Goal: Transaction & Acquisition: Book appointment/travel/reservation

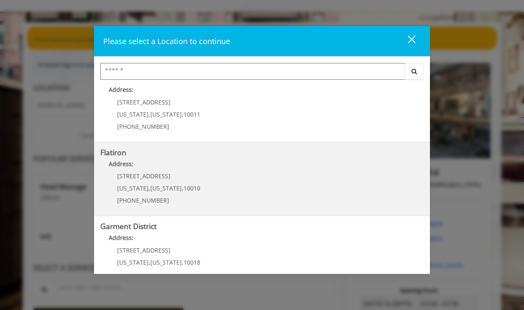
scroll to position [184, 0]
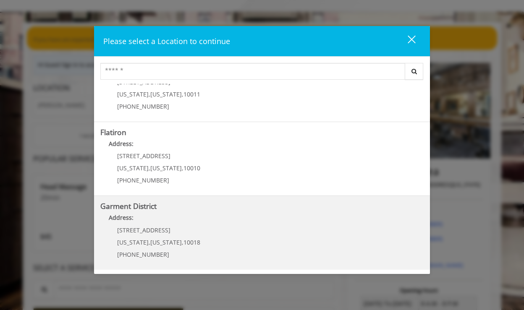
click at [141, 243] on span "[US_STATE]" at bounding box center [132, 242] width 31 height 8
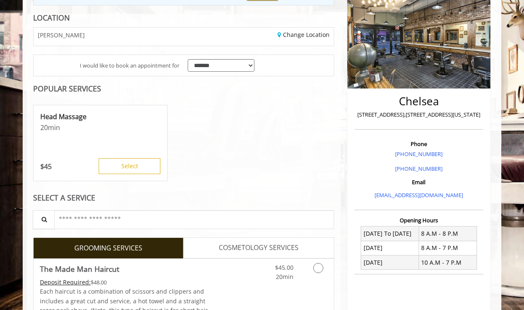
scroll to position [117, 0]
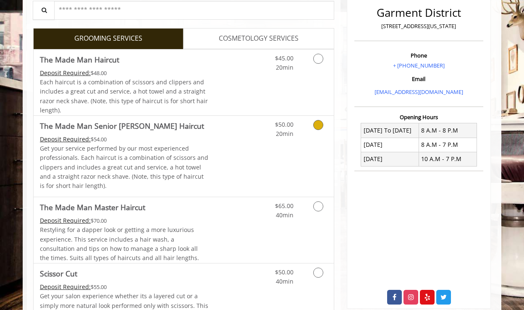
click at [308, 130] on link "Grooming services" at bounding box center [316, 127] width 21 height 23
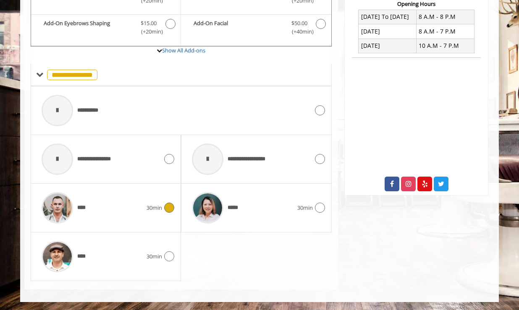
click at [167, 193] on div "**** 30min" at bounding box center [105, 208] width 137 height 40
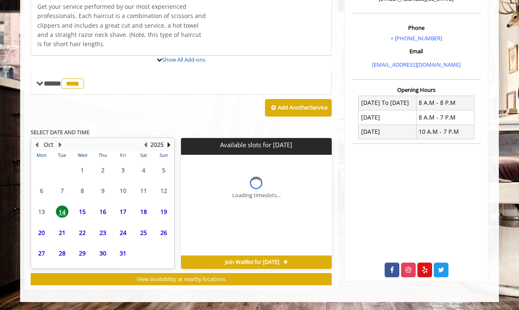
scroll to position [315, 0]
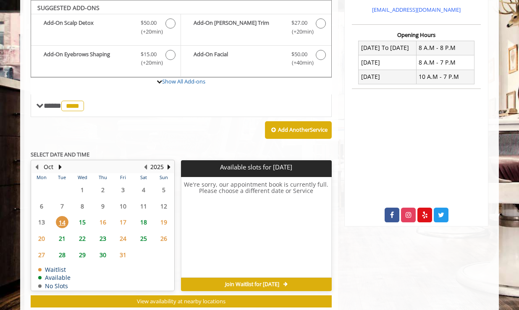
click at [81, 222] on span "15" at bounding box center [82, 222] width 13 height 12
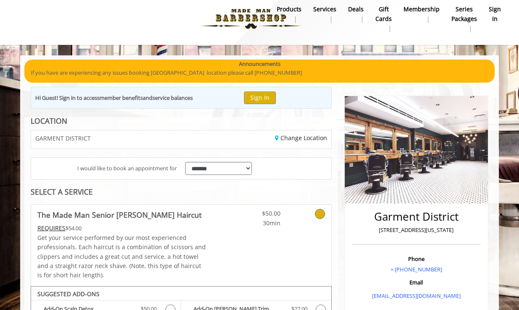
scroll to position [0, 0]
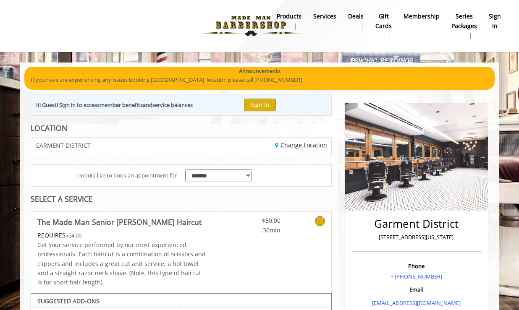
click at [288, 144] on link "Change Location" at bounding box center [301, 145] width 52 height 8
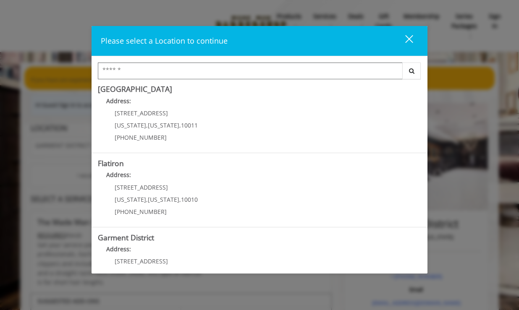
scroll to position [172, 0]
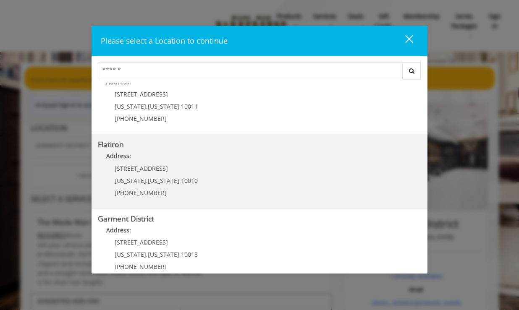
click at [157, 164] on "Address:" at bounding box center [259, 157] width 323 height 13
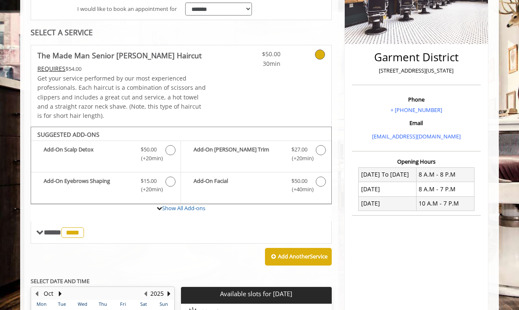
scroll to position [169, 0]
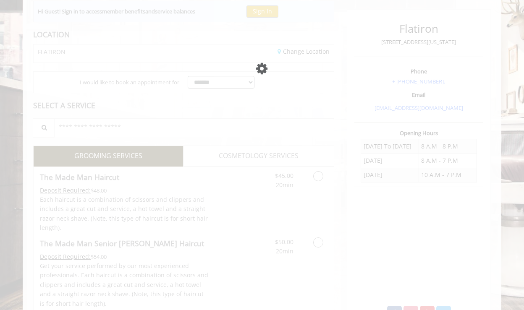
scroll to position [94, 0]
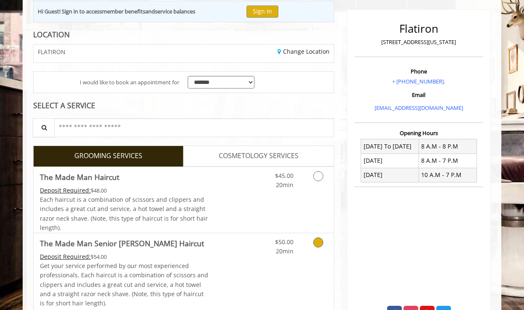
click at [304, 256] on div "$50.00 20min" at bounding box center [295, 273] width 75 height 81
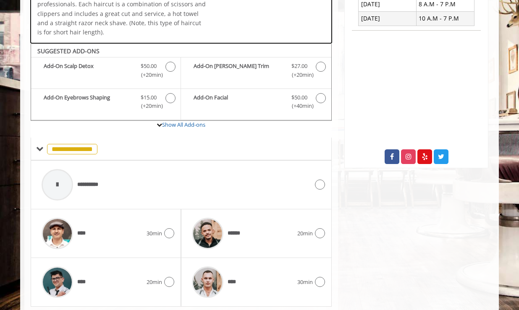
scroll to position [276, 0]
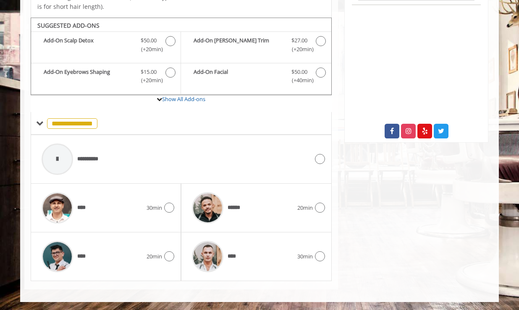
click at [287, 279] on div "**** 30min" at bounding box center [256, 256] width 150 height 49
click at [286, 242] on div "****" at bounding box center [242, 257] width 109 height 40
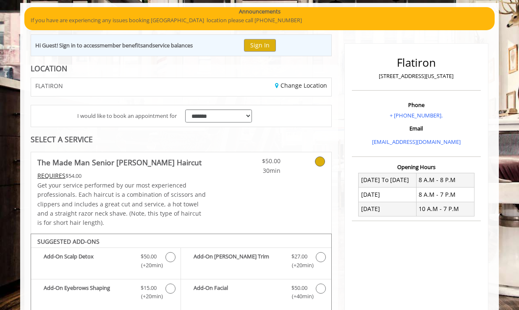
scroll to position [34, 0]
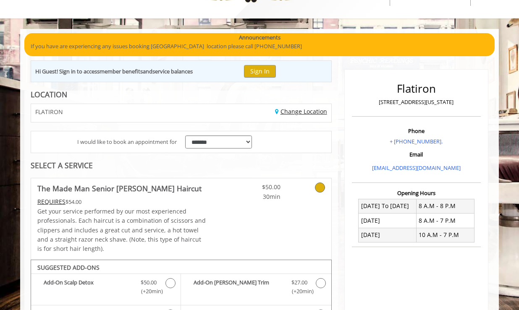
click at [296, 112] on link "Change Location" at bounding box center [301, 111] width 52 height 8
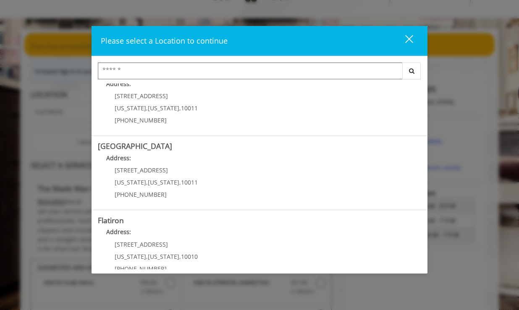
scroll to position [101, 0]
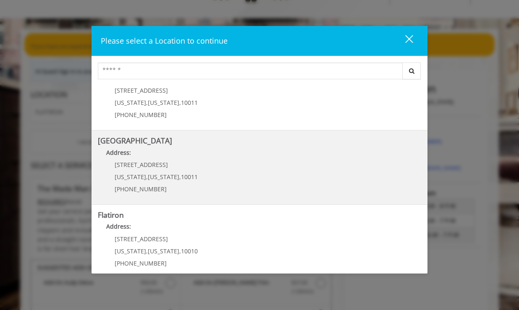
click at [151, 183] on div "267 W 15th St New York , New York , 10011 (646) 850-0041" at bounding box center [150, 180] width 104 height 37
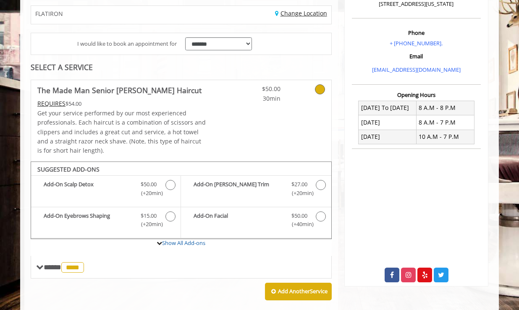
scroll to position [136, 0]
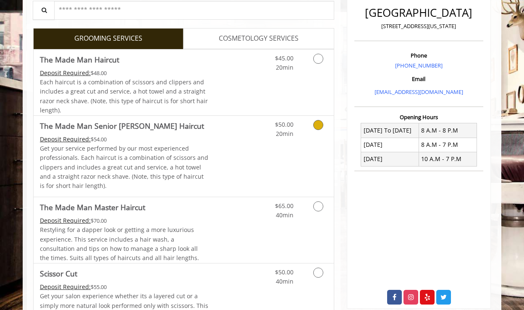
scroll to position [212, 0]
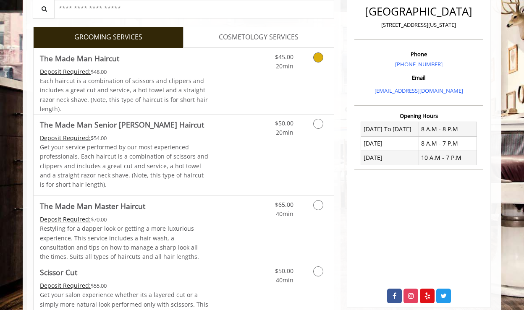
click at [312, 69] on link "Grooming services" at bounding box center [316, 59] width 21 height 23
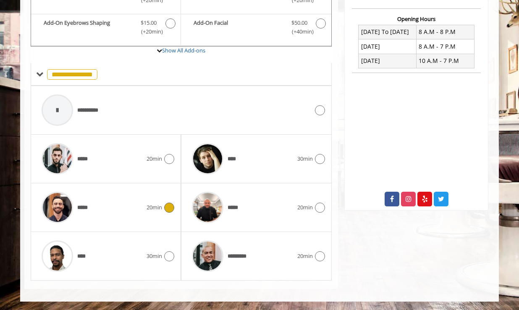
click at [158, 209] on span "20min" at bounding box center [154, 207] width 16 height 9
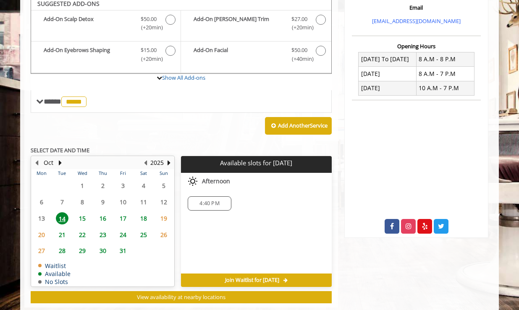
scroll to position [278, 0]
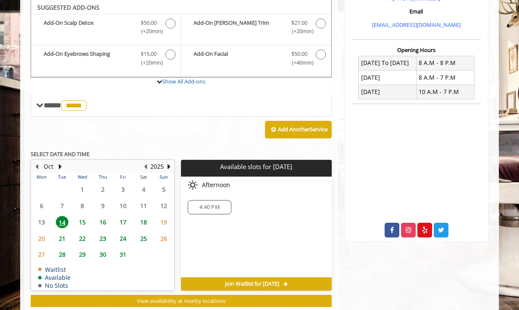
click at [82, 220] on span "15" at bounding box center [82, 222] width 13 height 12
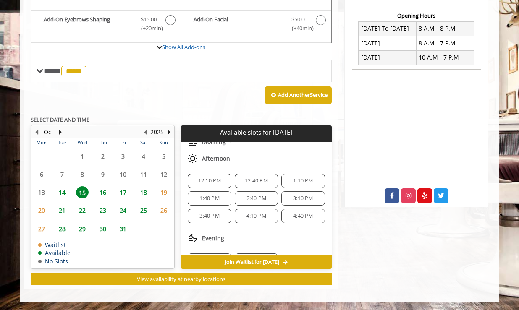
scroll to position [91, 0]
